Goal: Task Accomplishment & Management: Use online tool/utility

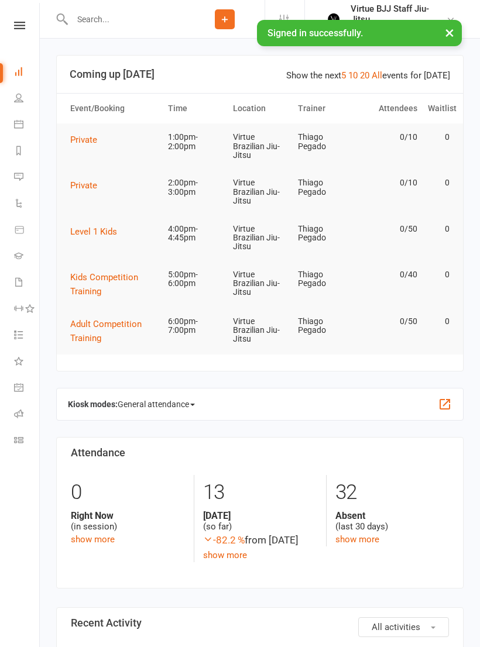
click at [26, 25] on link at bounding box center [20, 26] width 42 height 8
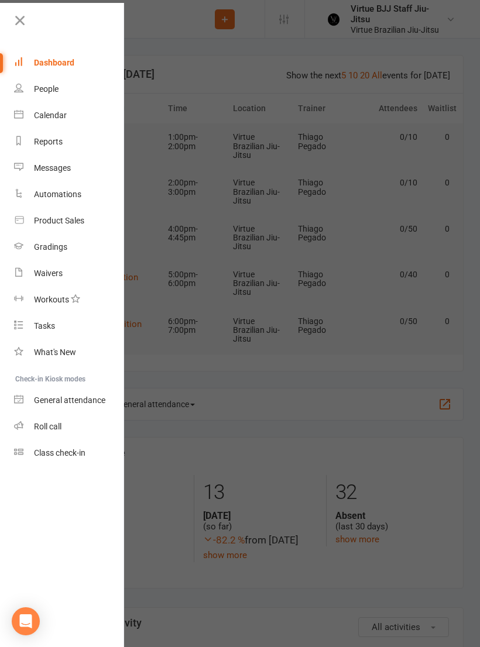
click at [33, 16] on link at bounding box center [68, 25] width 113 height 26
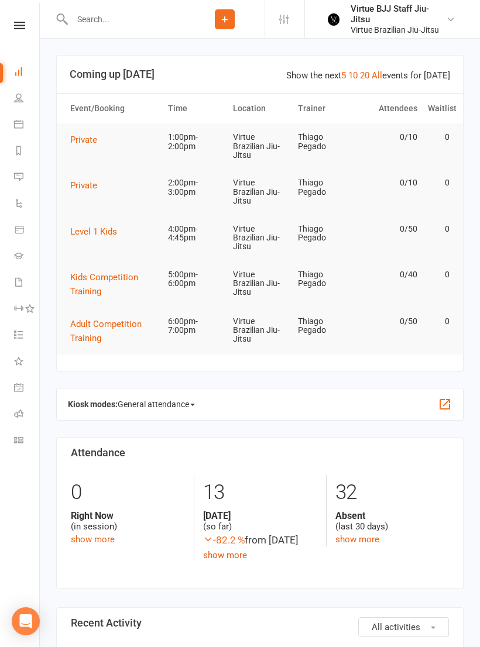
click at [25, 29] on link at bounding box center [20, 26] width 42 height 8
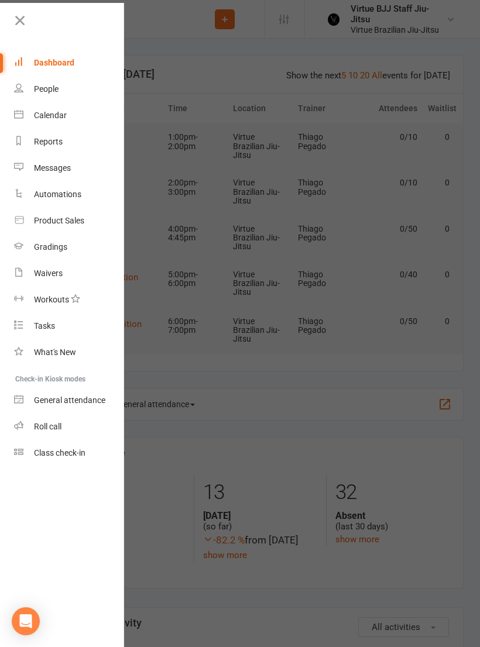
click at [19, 15] on icon at bounding box center [20, 20] width 16 height 16
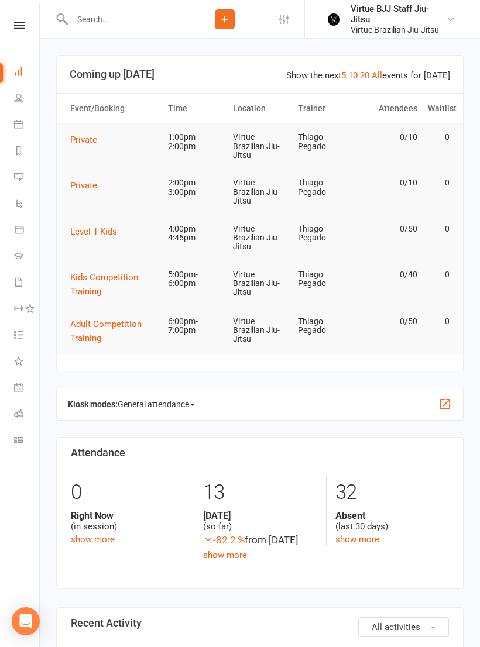
click at [23, 283] on icon at bounding box center [18, 281] width 9 height 9
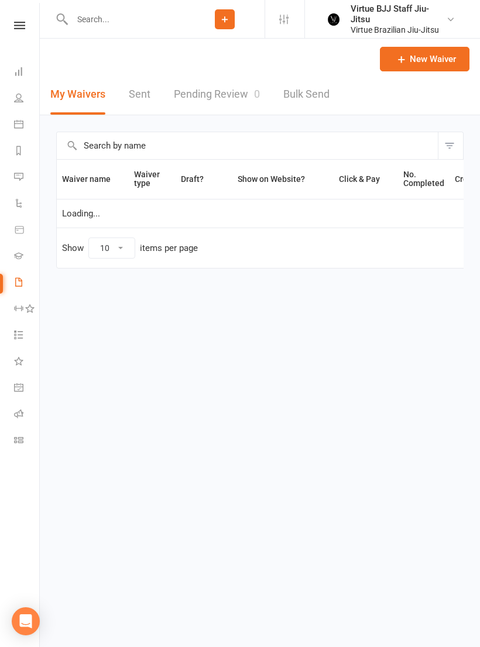
click at [26, 254] on link "Gradings" at bounding box center [27, 257] width 26 height 26
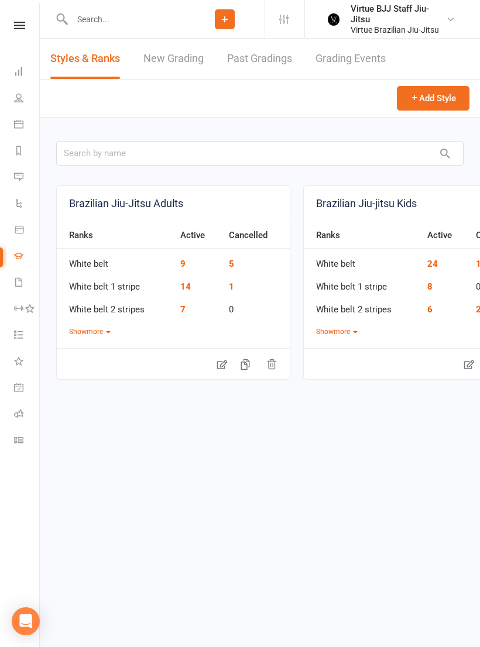
click at [163, 46] on link "New Grading" at bounding box center [173, 59] width 60 height 40
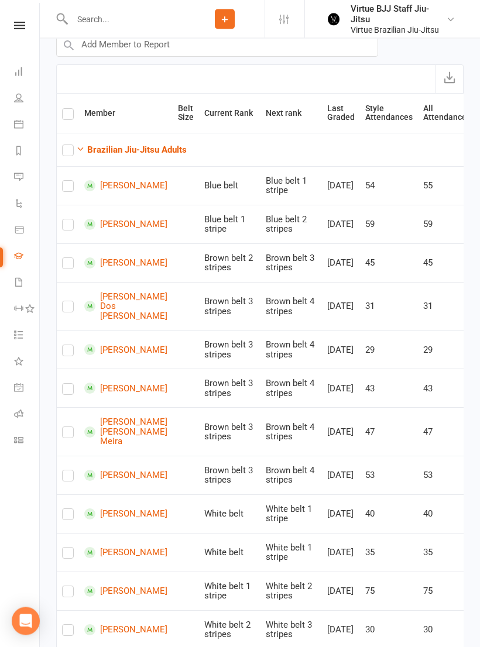
scroll to position [128, 0]
click at [116, 154] on button "Brazilian Jiu-Jitsu Adults" at bounding box center [131, 150] width 111 height 14
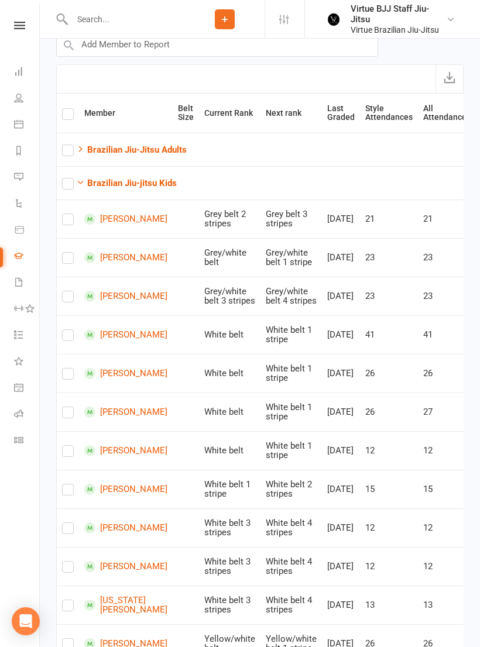
click at [17, 28] on icon at bounding box center [19, 26] width 11 height 8
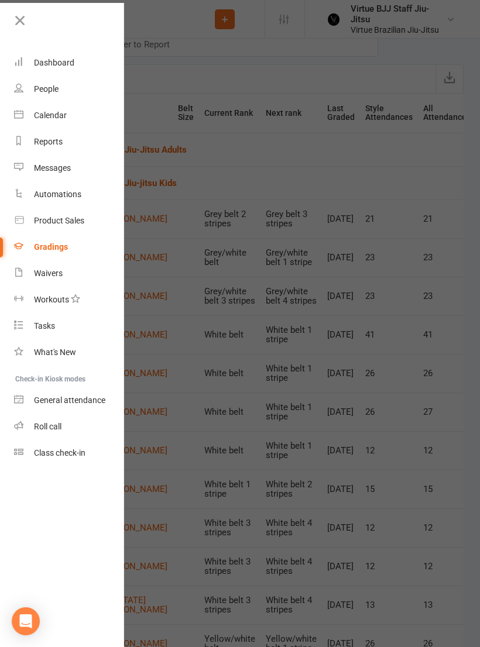
click at [19, 28] on icon at bounding box center [20, 20] width 16 height 16
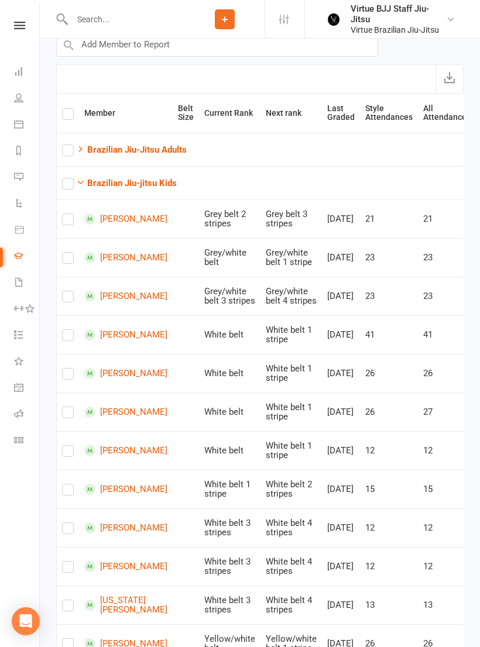
click at [23, 36] on div "Clubworx" at bounding box center [19, 41] width 39 height 38
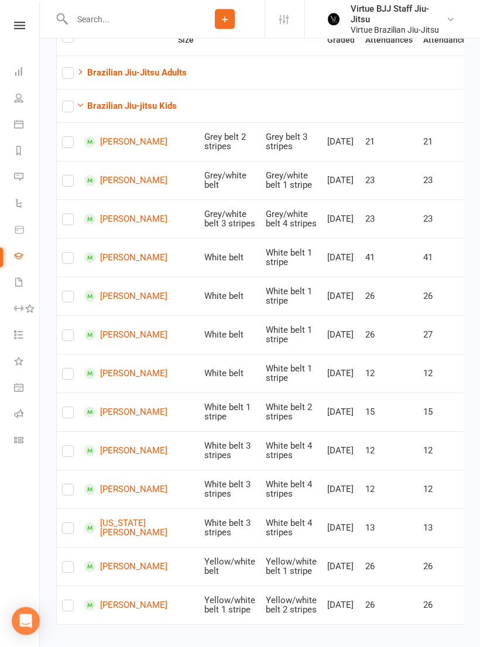
scroll to position [205, 0]
click at [158, 99] on button "Brazilian Jiu-jitsu Kids" at bounding box center [126, 106] width 101 height 14
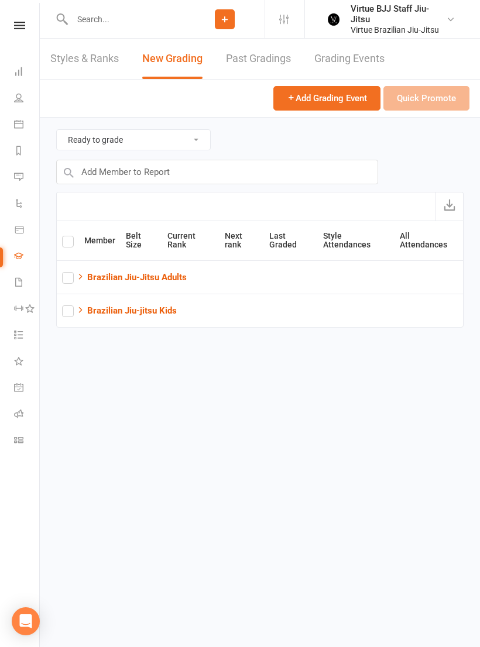
click at [139, 281] on strong "Brazilian Jiu-Jitsu Adults" at bounding box center [136, 277] width 99 height 11
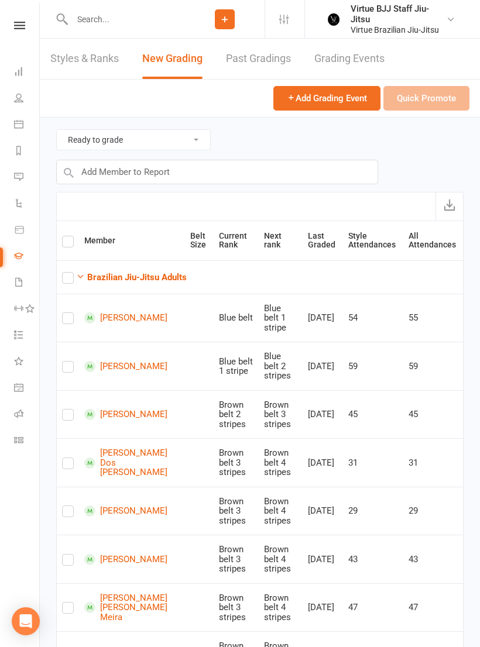
click at [157, 275] on strong "Brazilian Jiu-Jitsu Adults" at bounding box center [136, 277] width 99 height 11
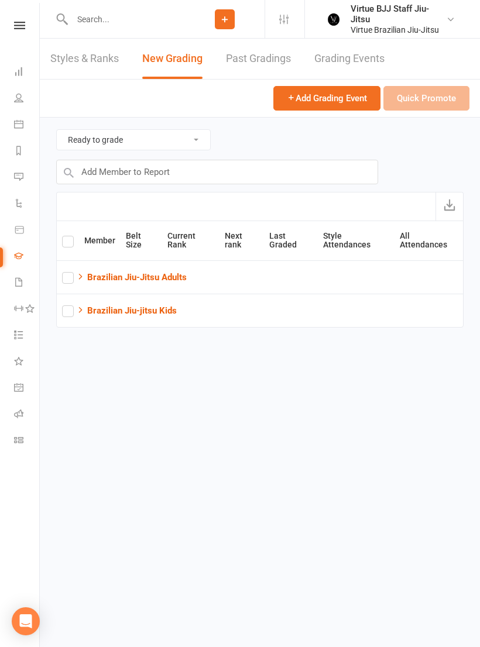
click at [156, 327] on div "Member Belt Size Current Rank Next rank Last Graded Style Attendances All Atten…" at bounding box center [259, 282] width 407 height 123
click at [150, 316] on button "Brazilian Jiu-jitsu Kids" at bounding box center [126, 311] width 101 height 14
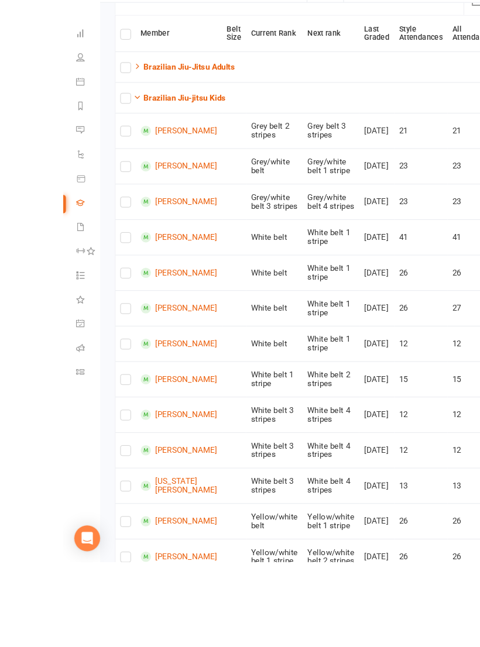
scroll to position [227, 0]
